Goal: Task Accomplishment & Management: Complete application form

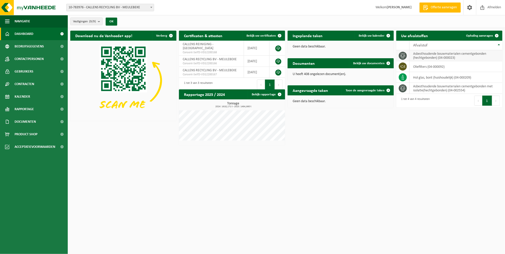
click at [419, 56] on td "asbesthoudende bouwmaterialen cementgebonden (hechtgebonden) (04-000023)" at bounding box center [456, 55] width 93 height 11
click at [480, 38] on link "Ophaling aanvragen" at bounding box center [482, 36] width 40 height 10
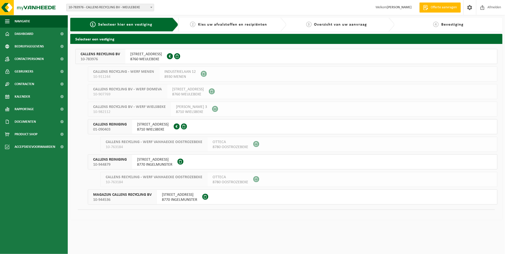
click at [126, 60] on div "SPILLEBOSSTRAAT 1 8760 MEULEBEKE 0698.876.288" at bounding box center [146, 56] width 42 height 15
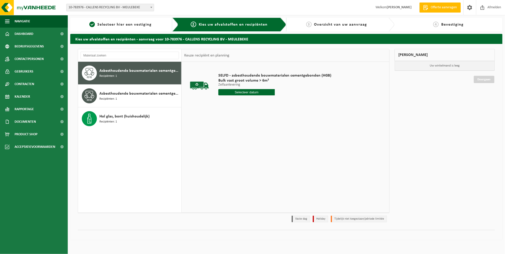
click at [237, 93] on input "text" at bounding box center [246, 92] width 56 height 6
click at [248, 143] on div "25" at bounding box center [249, 145] width 9 height 8
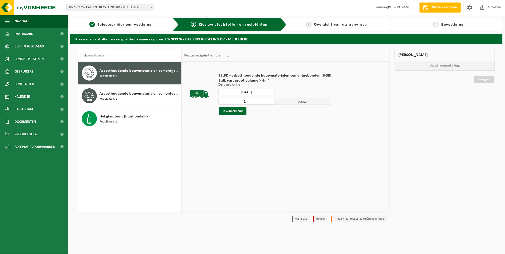
type input "Van [DATE]"
click at [230, 112] on button "In winkelmand" at bounding box center [233, 111] width 28 height 8
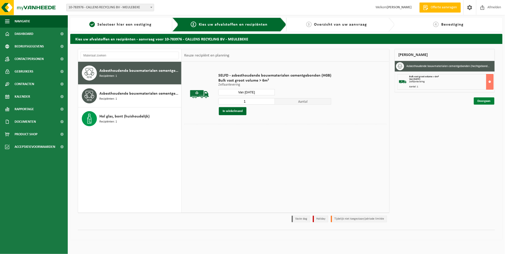
click at [477, 99] on link "Doorgaan" at bounding box center [484, 100] width 21 height 7
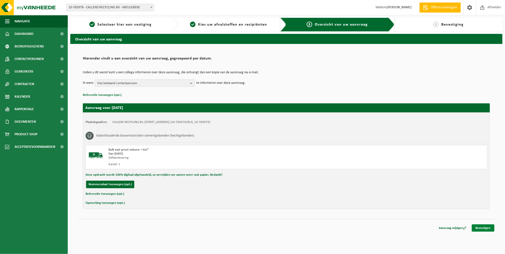
click at [479, 224] on link "Bevestigen" at bounding box center [483, 227] width 23 height 7
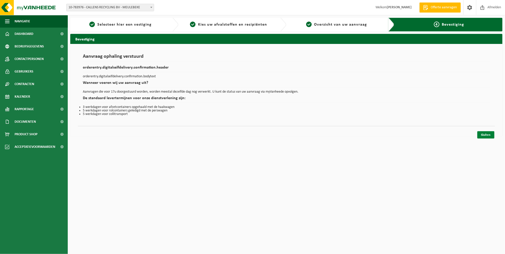
click at [479, 137] on link "Sluiten" at bounding box center [485, 134] width 17 height 7
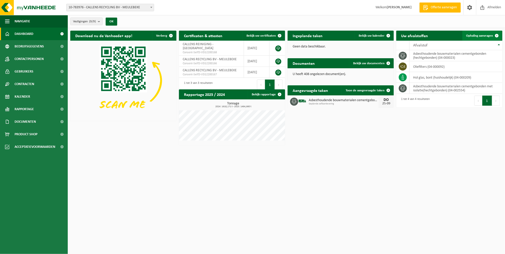
click at [479, 37] on span "Ophaling aanvragen" at bounding box center [479, 35] width 27 height 3
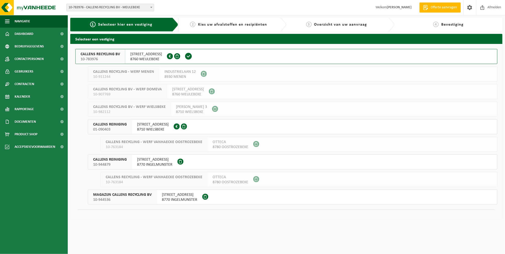
click at [129, 58] on div "SPILLEBOSSTRAAT 1 8760 MEULEBEKE 0698.876.288" at bounding box center [146, 56] width 42 height 15
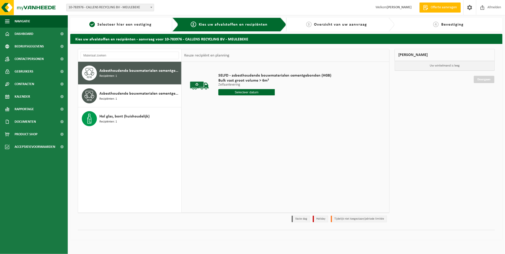
click at [229, 92] on input "text" at bounding box center [246, 92] width 56 height 6
click at [248, 144] on div "25" at bounding box center [249, 145] width 9 height 8
type input "Van [DATE]"
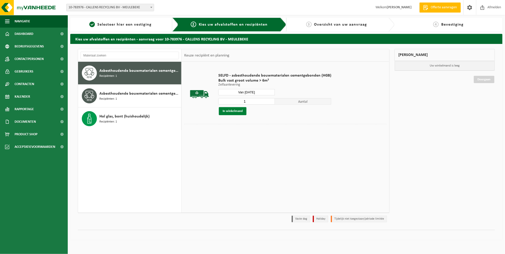
click at [235, 113] on button "In winkelmand" at bounding box center [233, 111] width 28 height 8
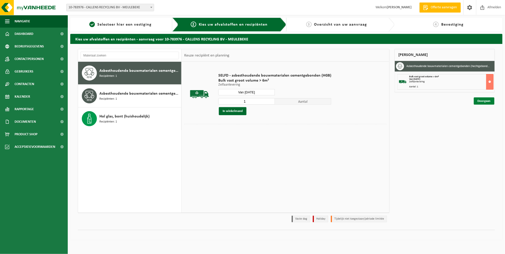
click at [481, 100] on link "Doorgaan" at bounding box center [484, 100] width 21 height 7
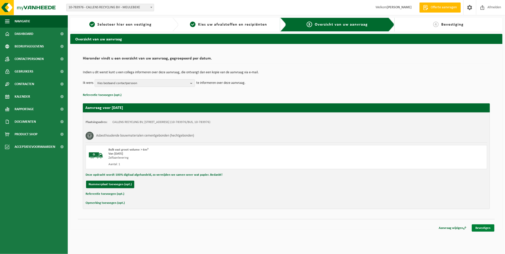
click at [478, 225] on link "Bevestigen" at bounding box center [483, 227] width 23 height 7
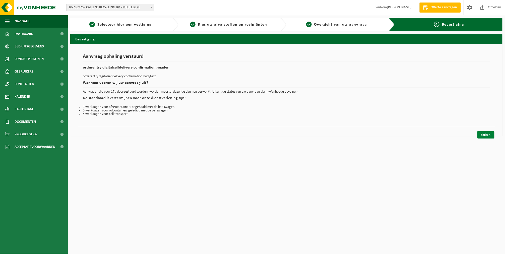
click at [481, 135] on link "Sluiten" at bounding box center [485, 134] width 17 height 7
